Goal: Task Accomplishment & Management: Manage account settings

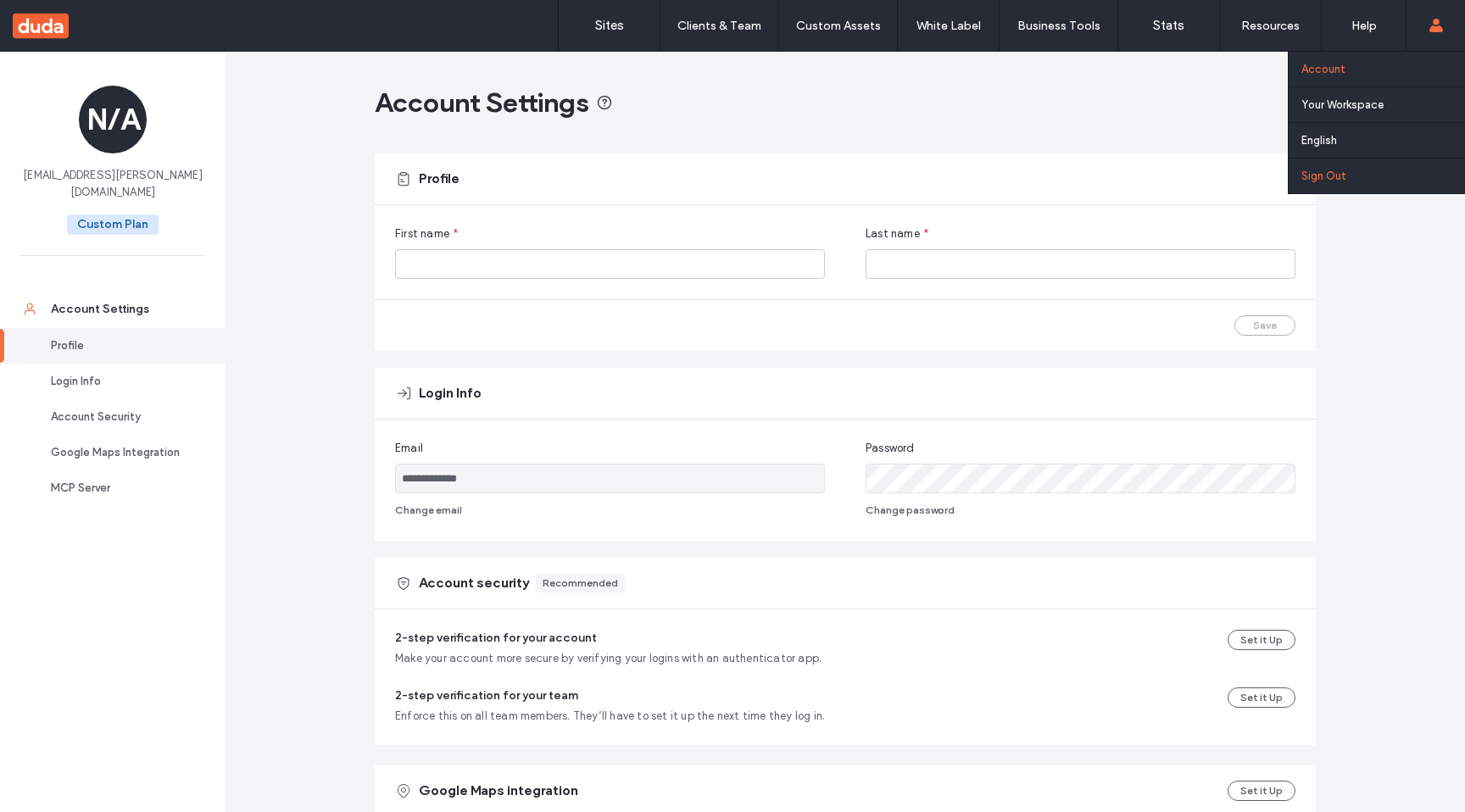
click at [1334, 191] on link "Sign Out" at bounding box center [1383, 176] width 164 height 35
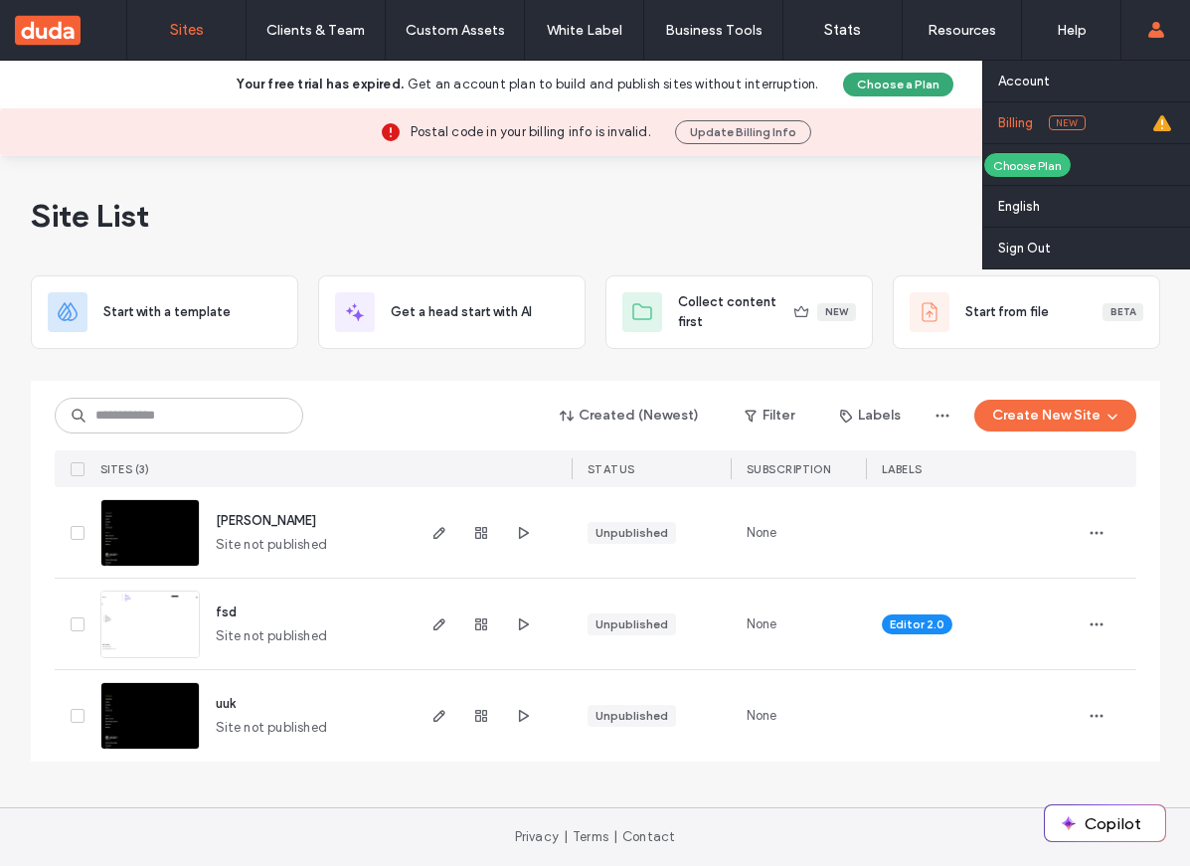
click at [1060, 122] on span "New" at bounding box center [1066, 122] width 37 height 15
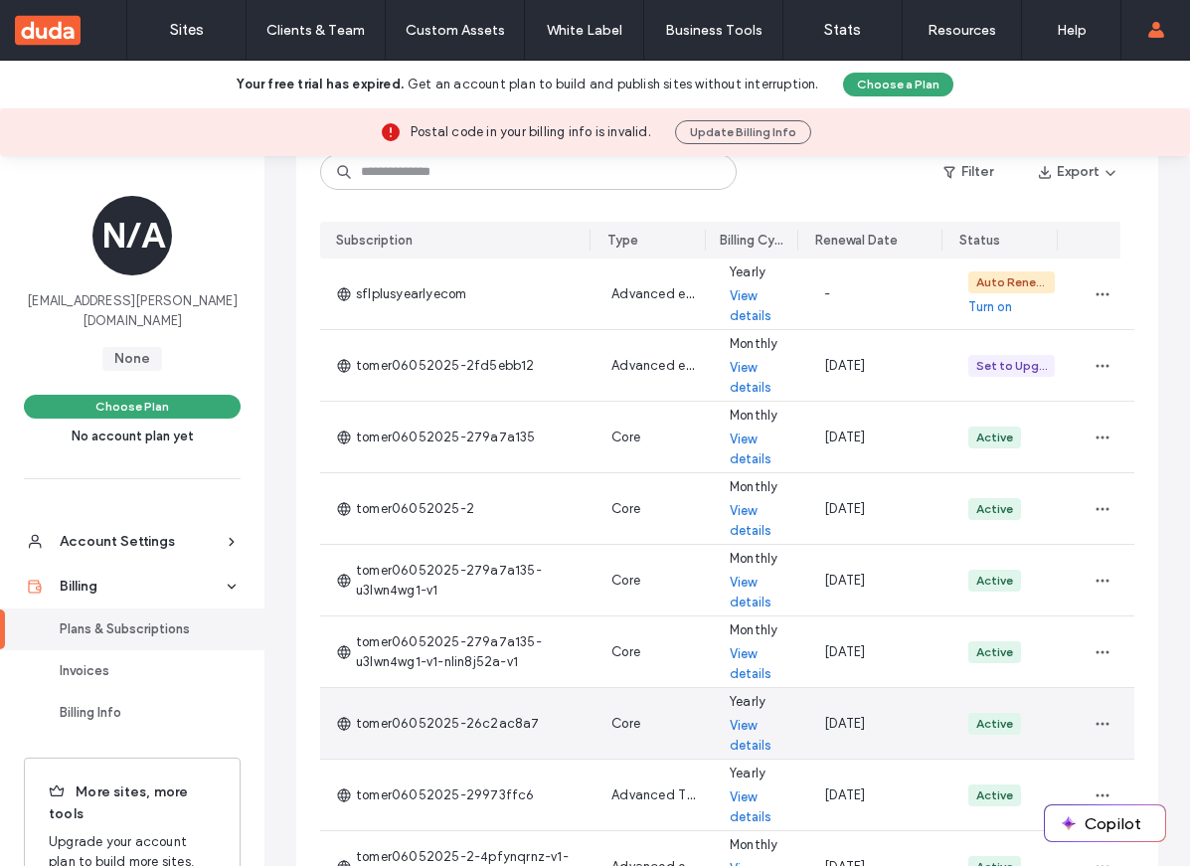
scroll to position [320, 0]
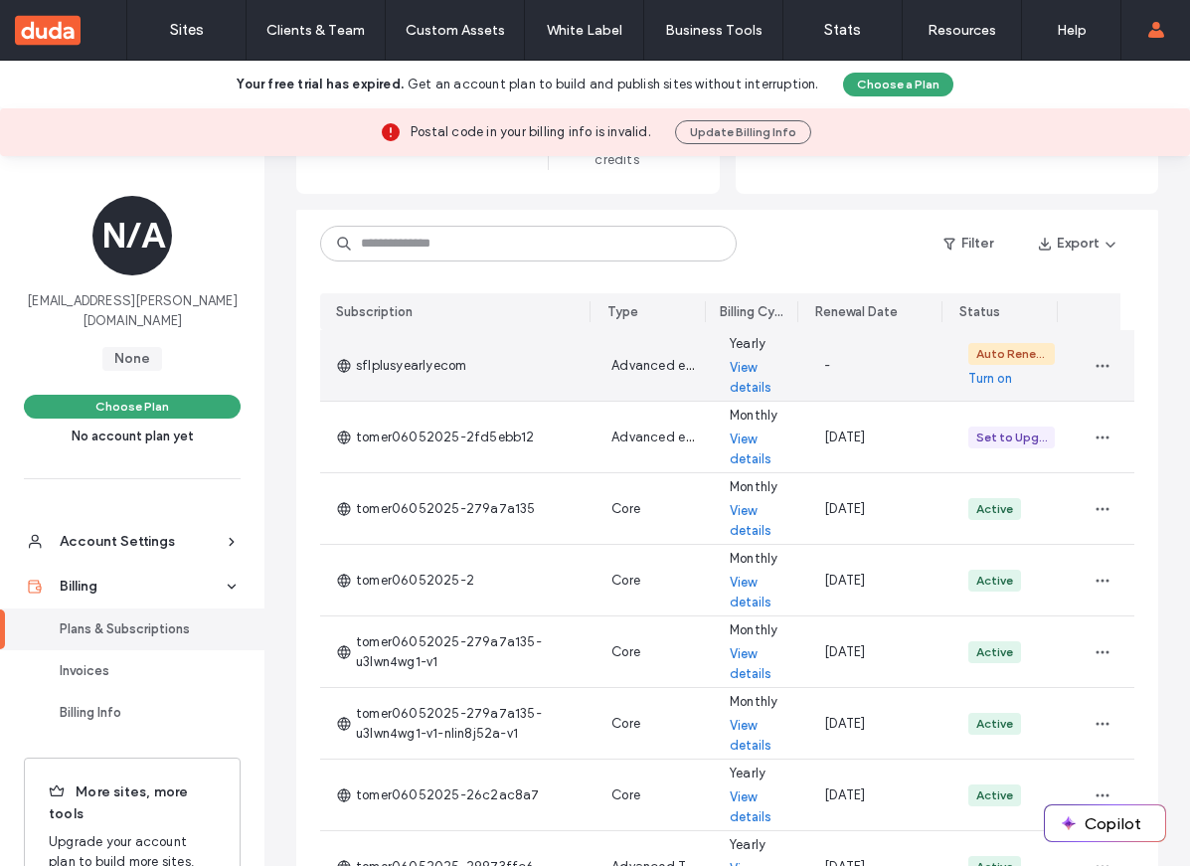
click at [985, 377] on link "Turn on" at bounding box center [990, 379] width 44 height 20
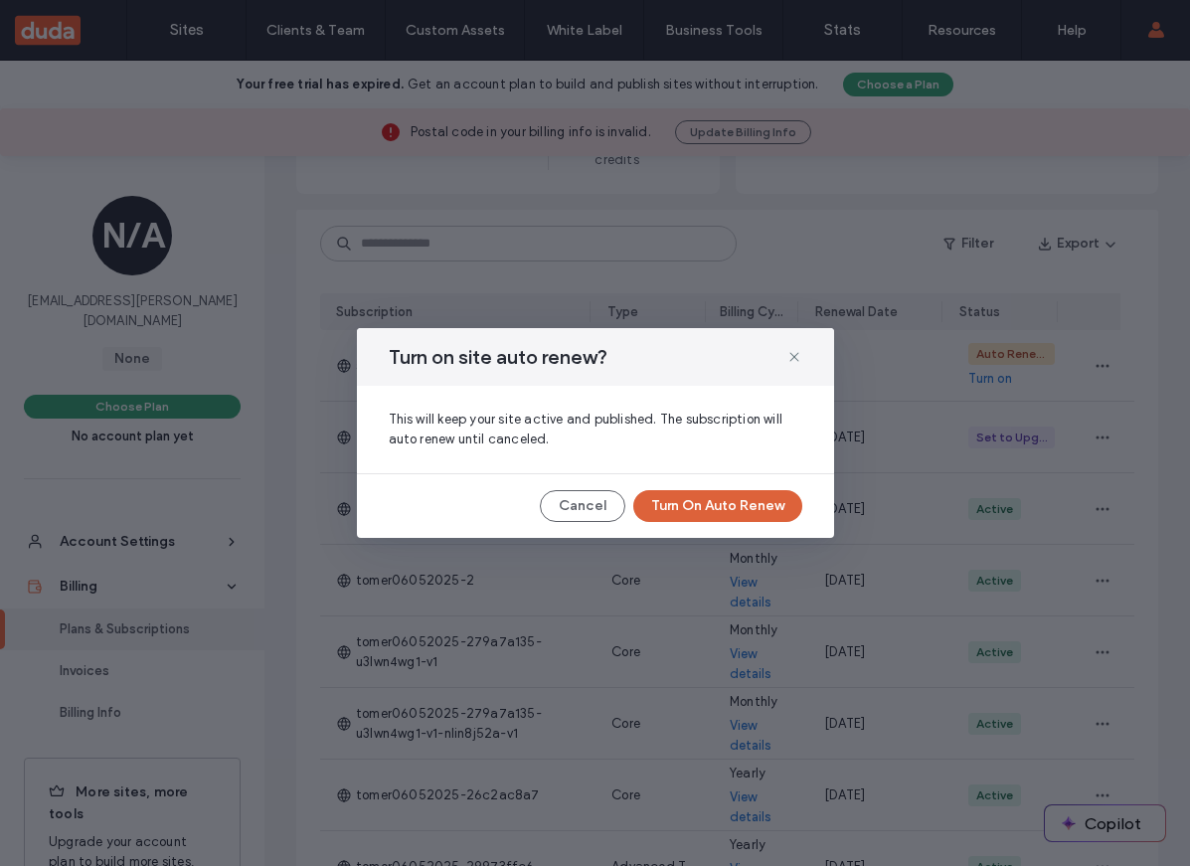
click at [678, 505] on button "Turn On Auto Renew" at bounding box center [717, 506] width 169 height 32
click at [588, 510] on button "Cancel" at bounding box center [581, 506] width 85 height 32
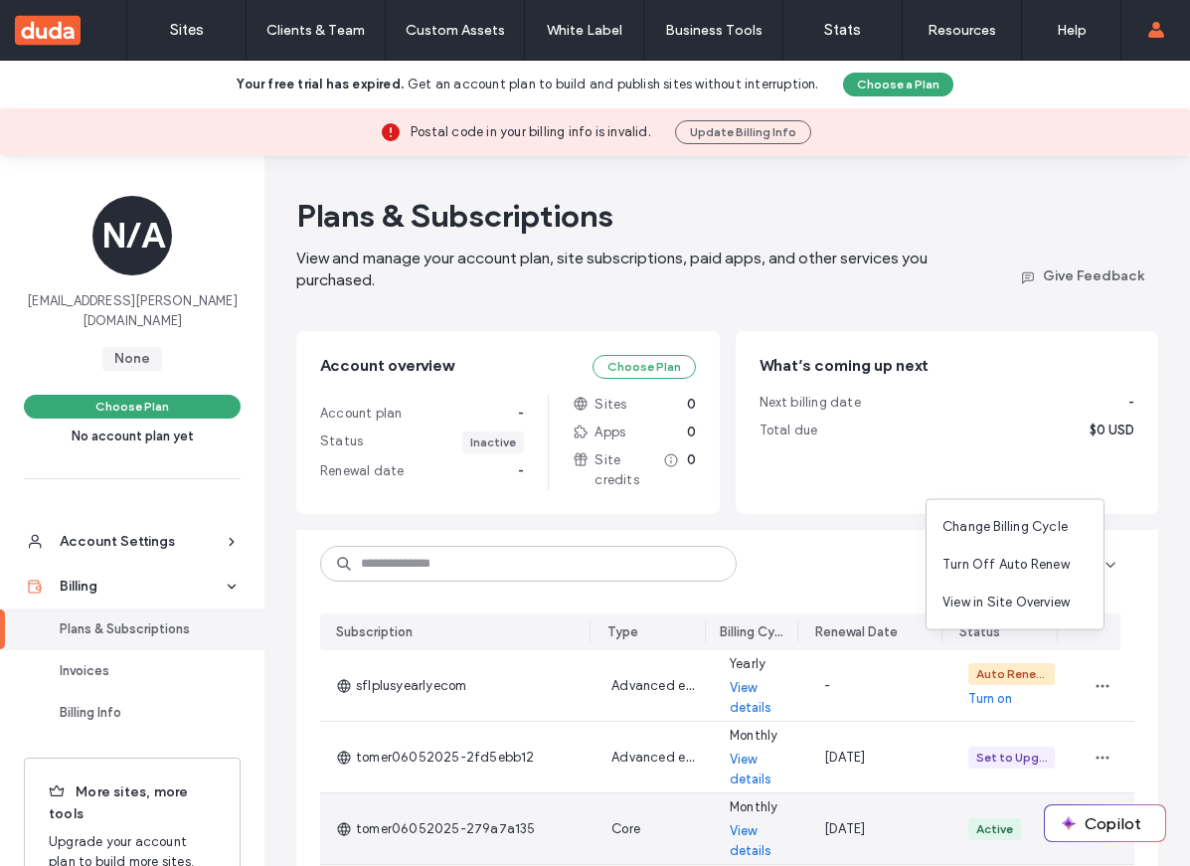
scroll to position [354, 0]
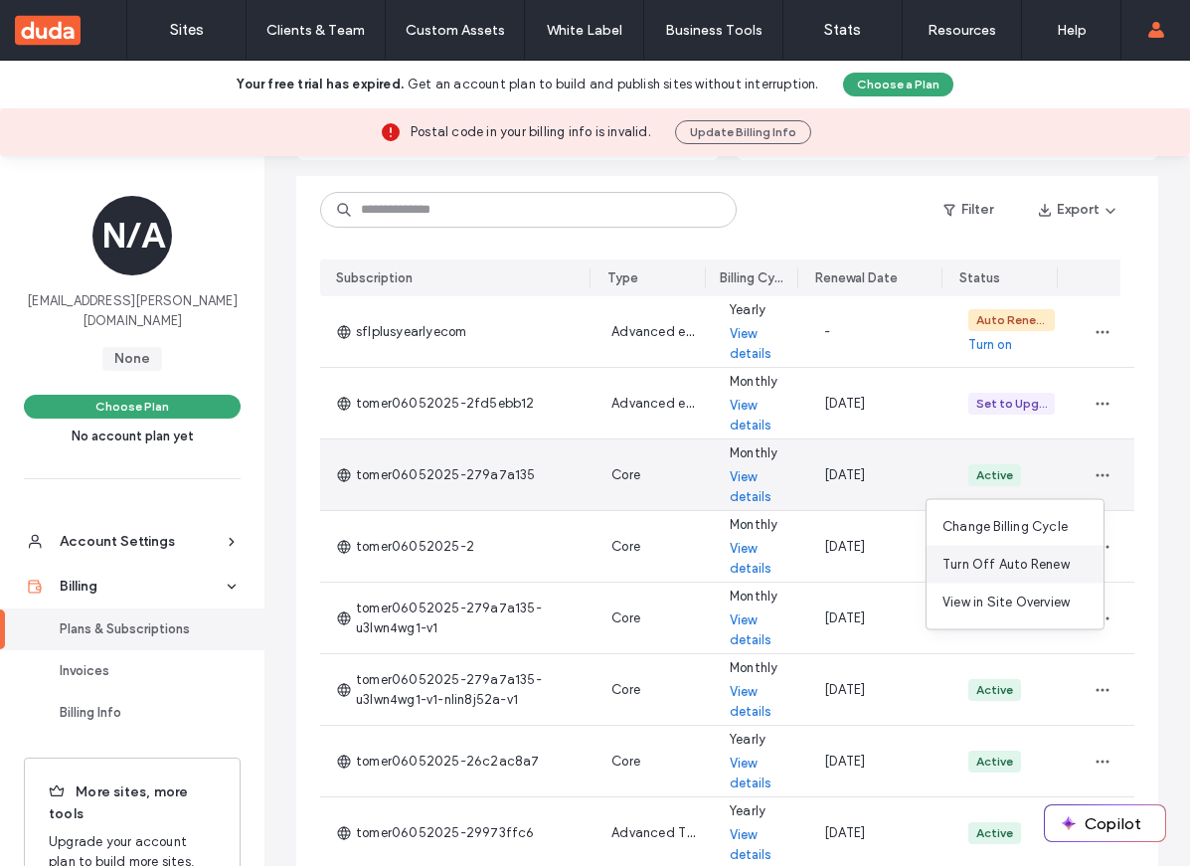
click at [1011, 565] on span "Turn Off Auto Renew" at bounding box center [1005, 565] width 127 height 20
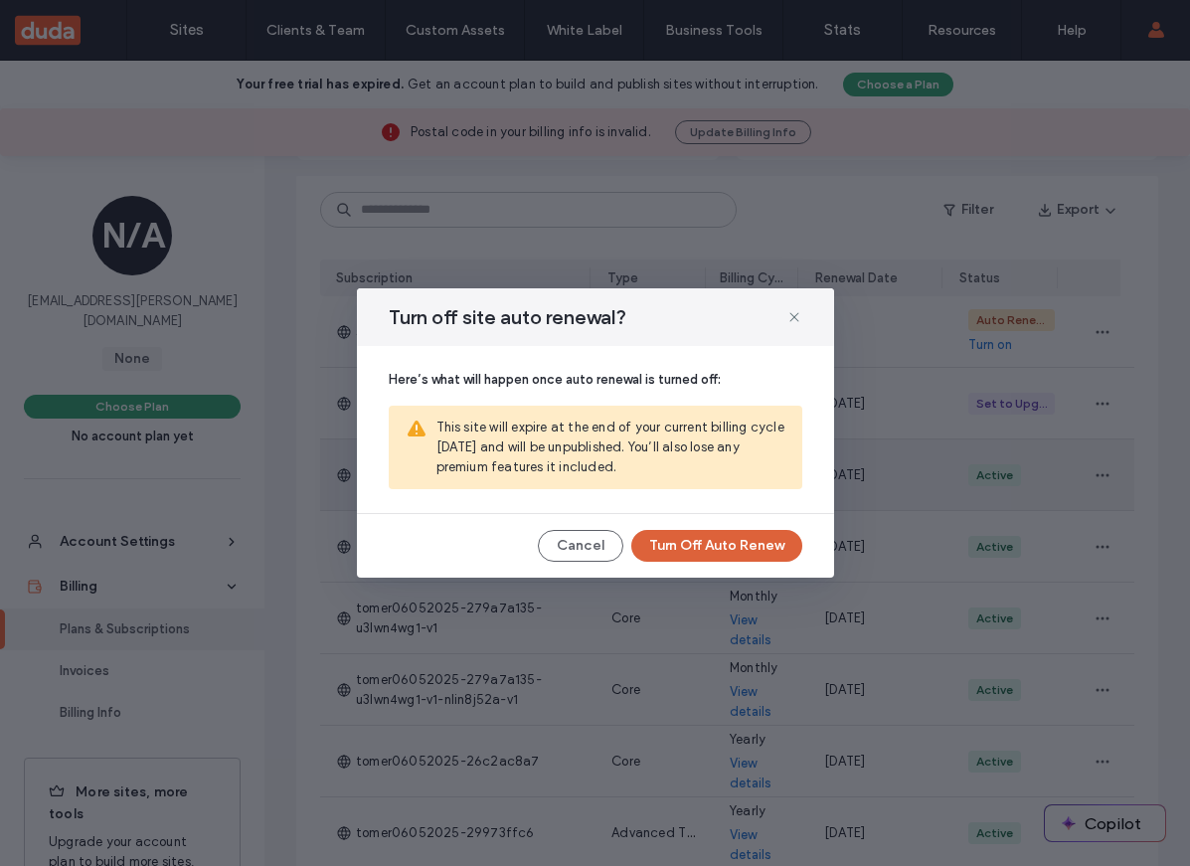
click at [687, 546] on button "Turn Off Auto Renew" at bounding box center [716, 546] width 171 height 32
click at [806, 318] on div "Turn off site auto renewal?" at bounding box center [595, 317] width 477 height 58
click at [790, 317] on icon at bounding box center [794, 317] width 16 height 16
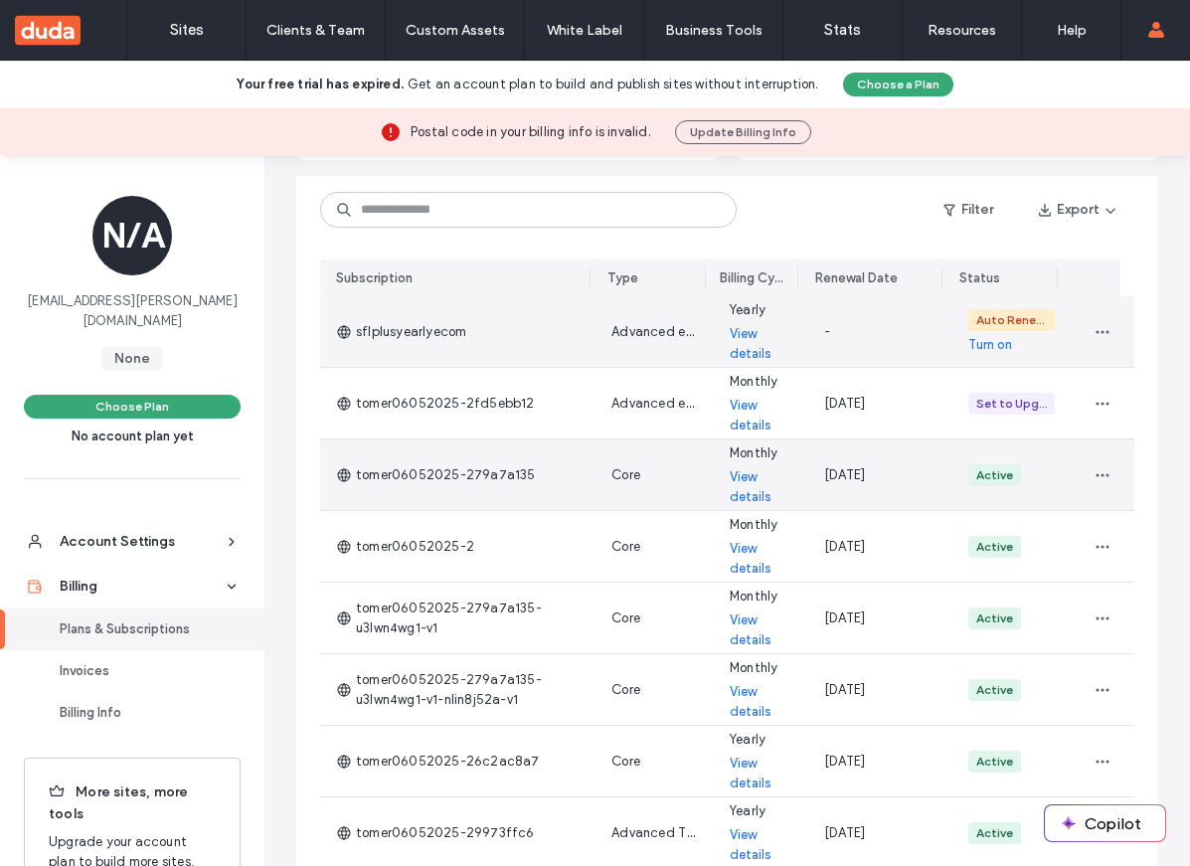
click at [790, 317] on div "Yearly View details" at bounding box center [761, 331] width 94 height 71
click at [808, 330] on div "-" at bounding box center [880, 331] width 144 height 71
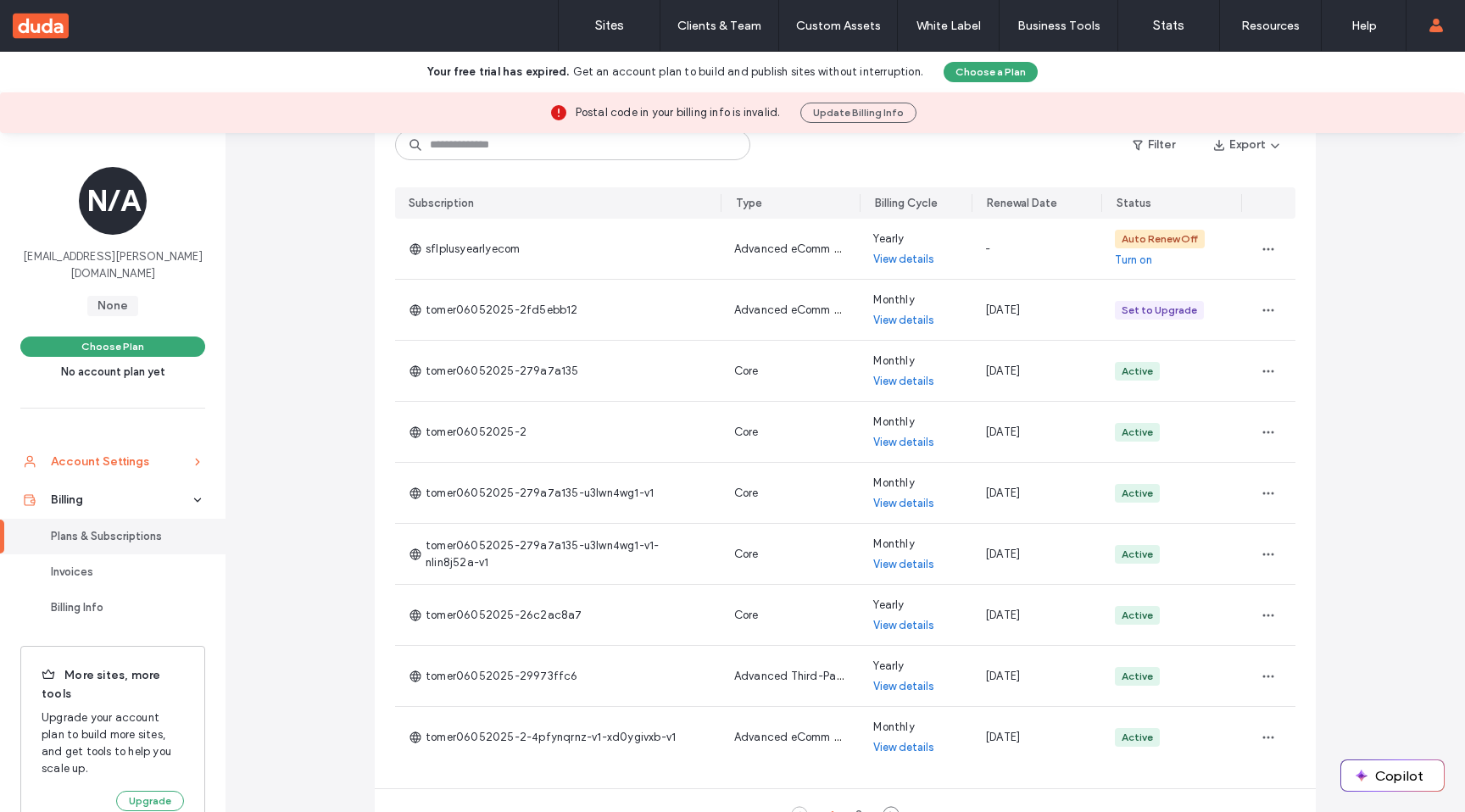
click at [87, 458] on link "Account Settings" at bounding box center [113, 461] width 225 height 38
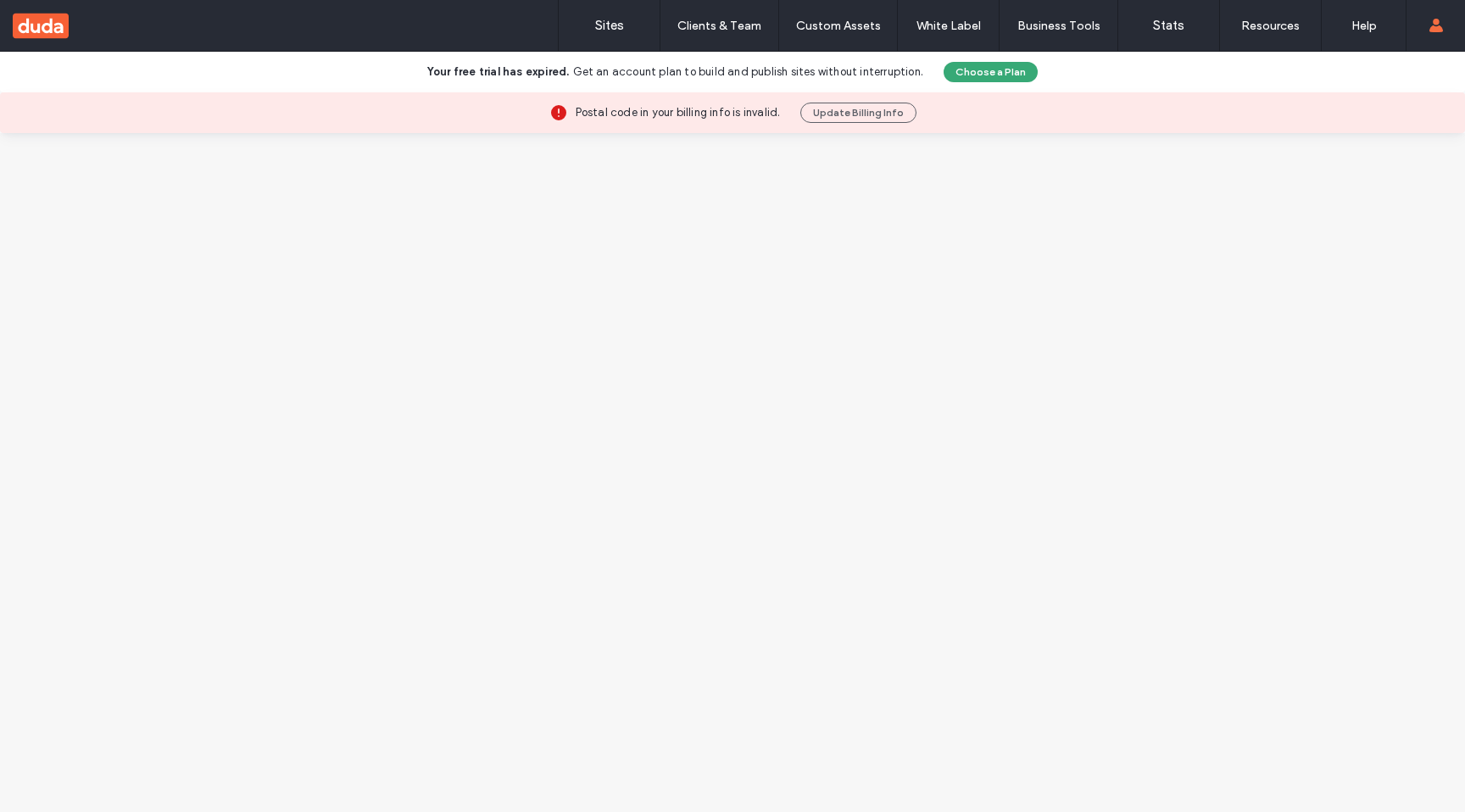
click at [87, 456] on div at bounding box center [732, 473] width 1465 height 679
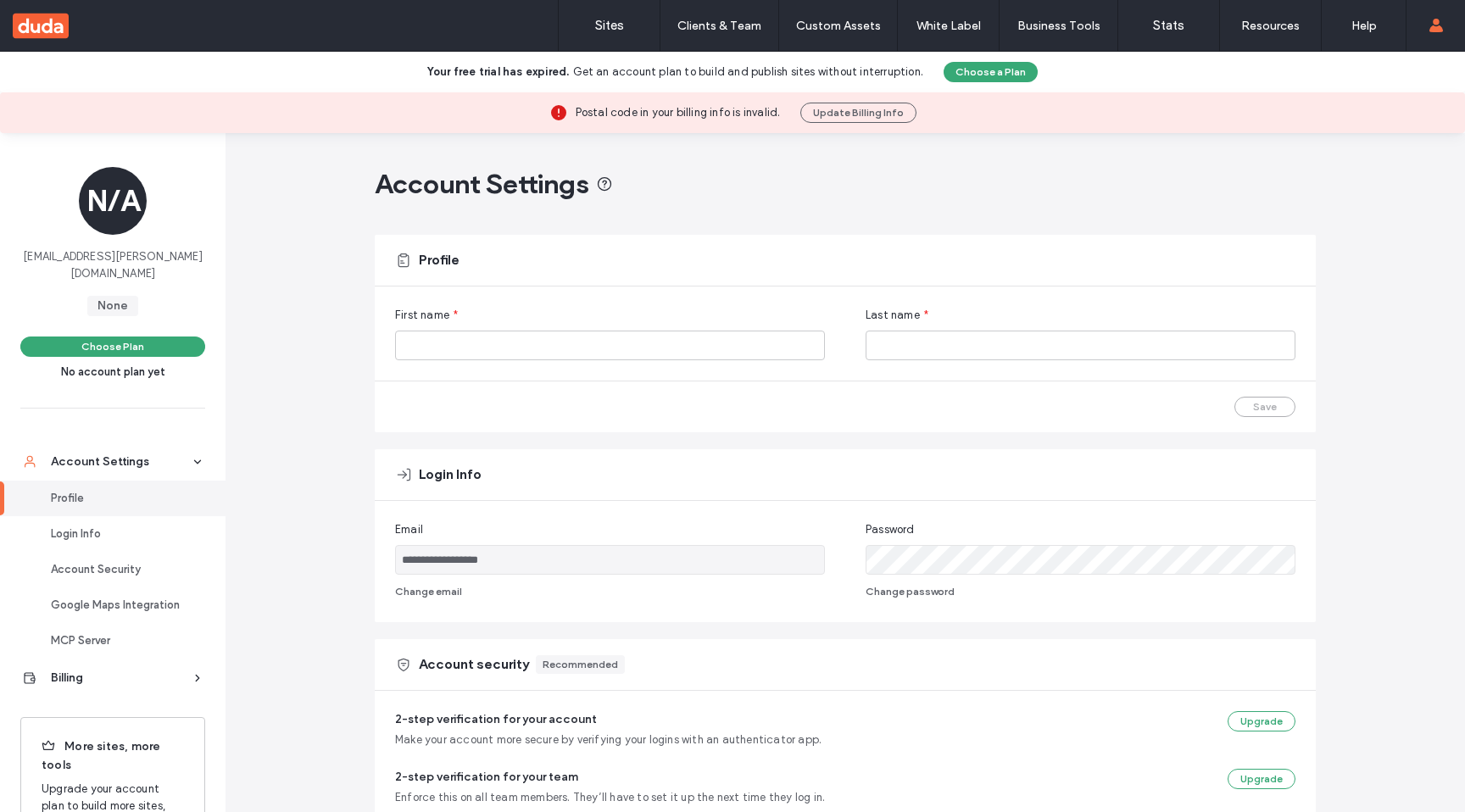
click at [265, 343] on div "**********" at bounding box center [845, 767] width 1240 height 1267
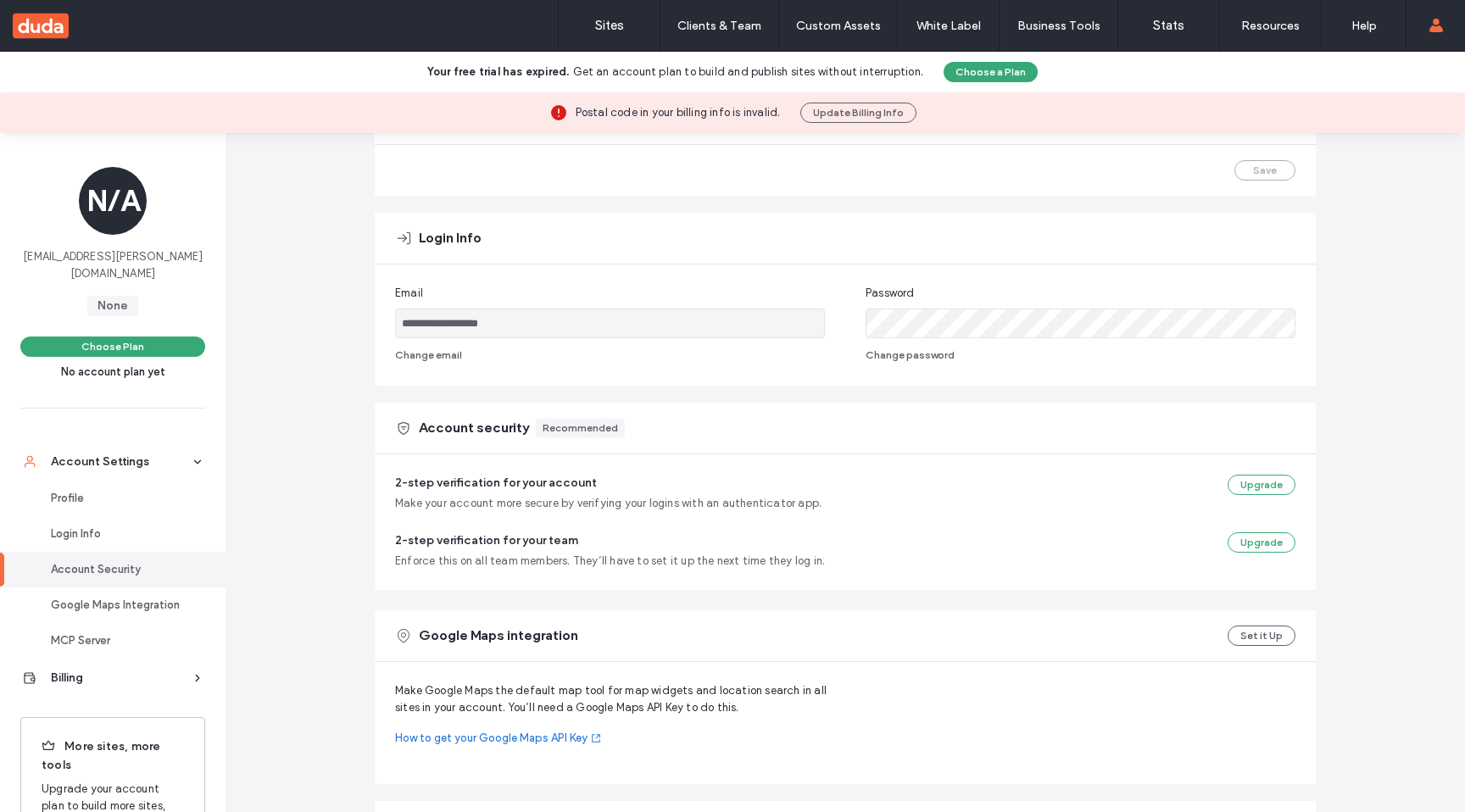
scroll to position [589, 0]
